Goal: Navigation & Orientation: Find specific page/section

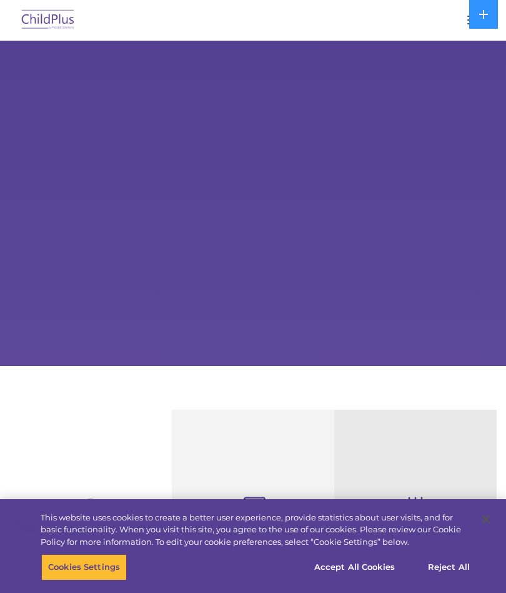
select select "MEDIUM"
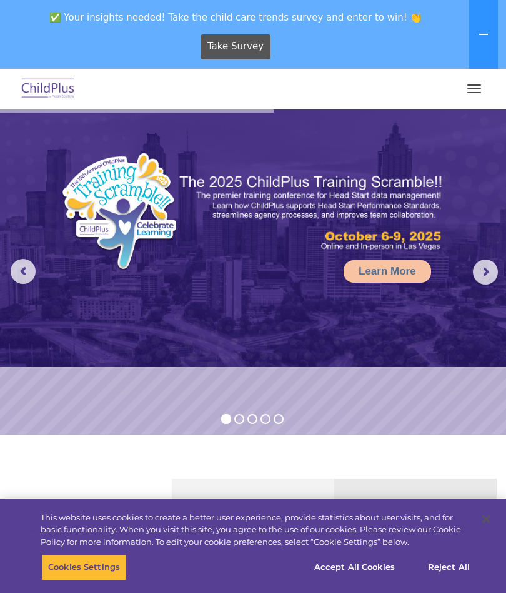
click at [478, 90] on button "button" at bounding box center [474, 89] width 26 height 20
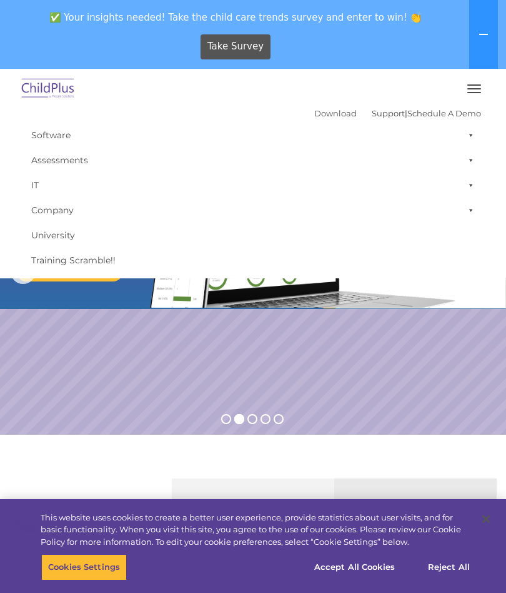
click at [24, 36] on div "Take Survey" at bounding box center [236, 46] width 462 height 34
click at [477, 92] on span "button" at bounding box center [475, 92] width 14 height 1
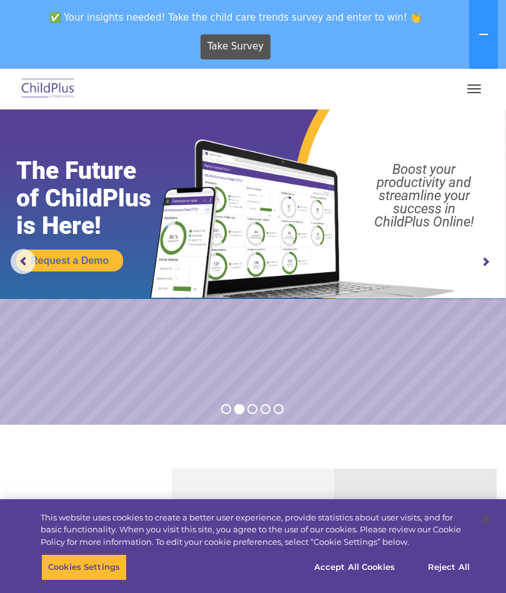
scroll to position [8, 0]
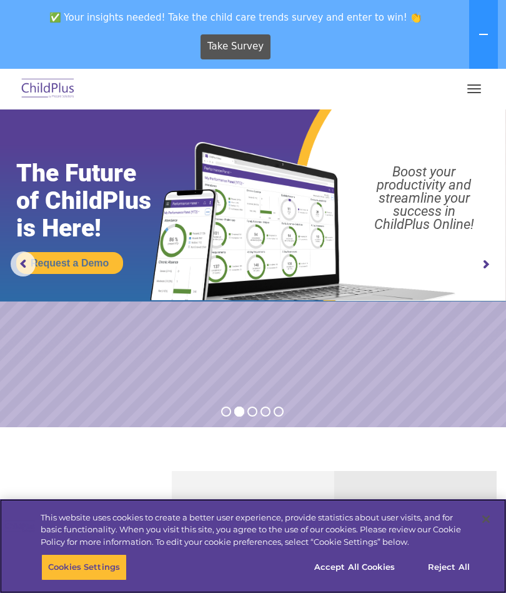
click at [359, 563] on button "Accept All Cookies" at bounding box center [355, 567] width 94 height 26
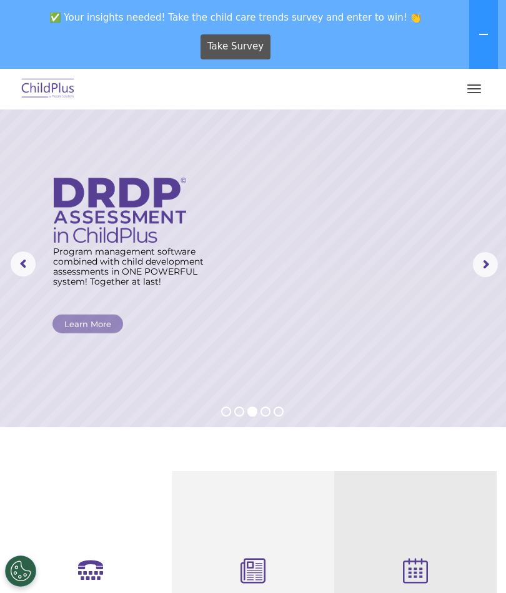
scroll to position [0, 0]
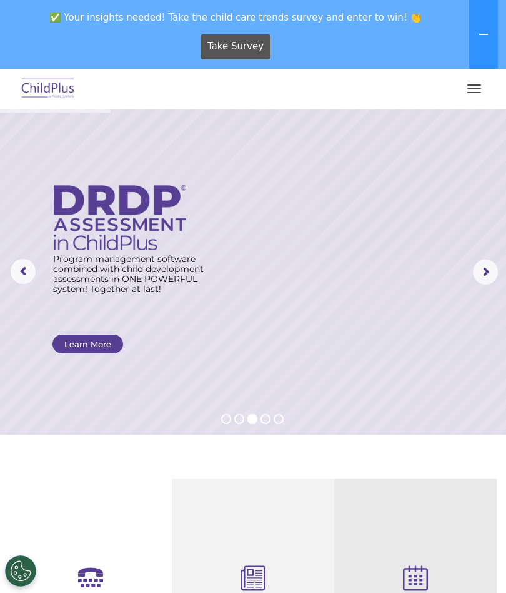
click at [44, 83] on img at bounding box center [48, 88] width 59 height 29
click at [44, 93] on img at bounding box center [48, 88] width 59 height 29
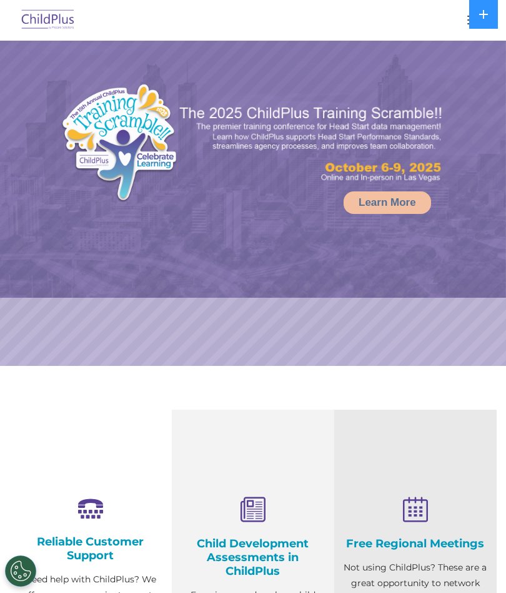
select select "MEDIUM"
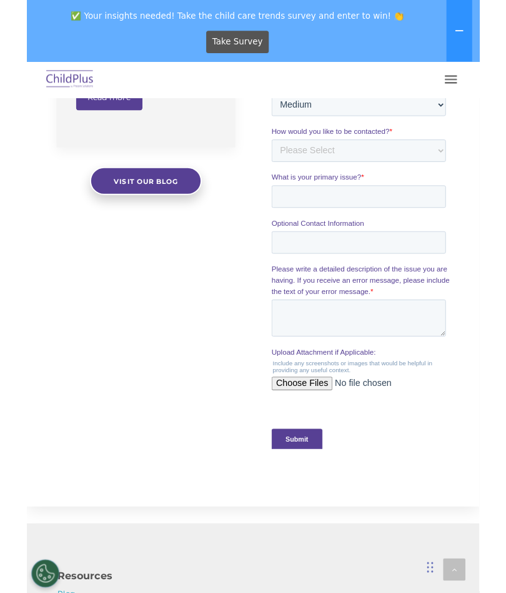
scroll to position [1535, 0]
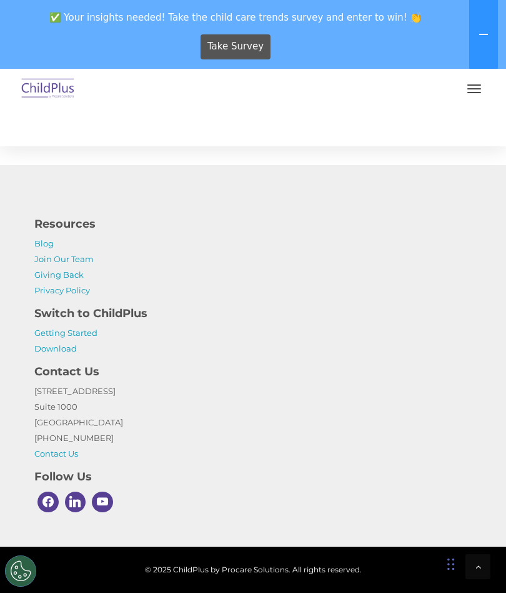
click at [474, 87] on button "button" at bounding box center [474, 89] width 26 height 20
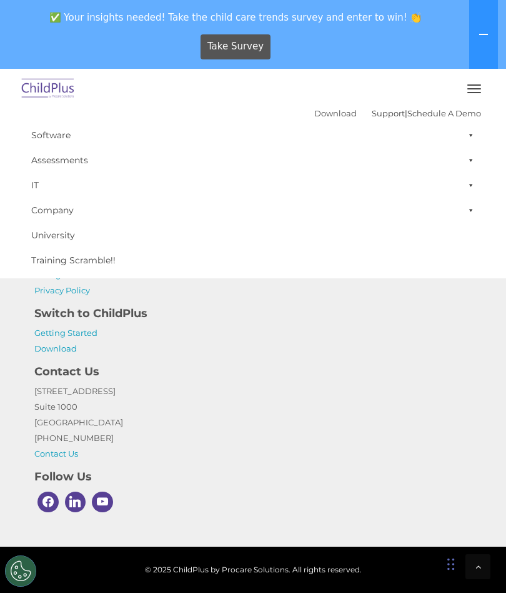
click at [33, 135] on link "Software" at bounding box center [253, 135] width 456 height 25
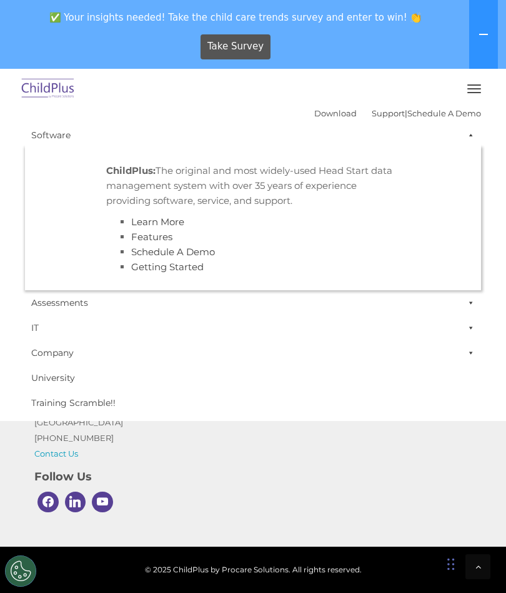
click at [479, 93] on span "button" at bounding box center [475, 92] width 14 height 1
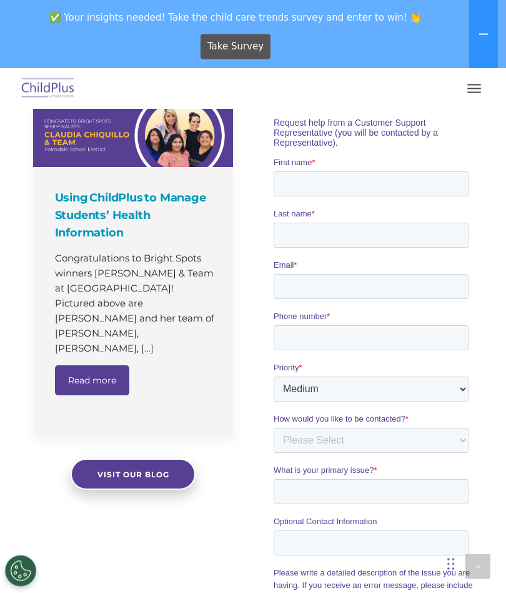
scroll to position [840, 0]
